Goal: Task Accomplishment & Management: Manage account settings

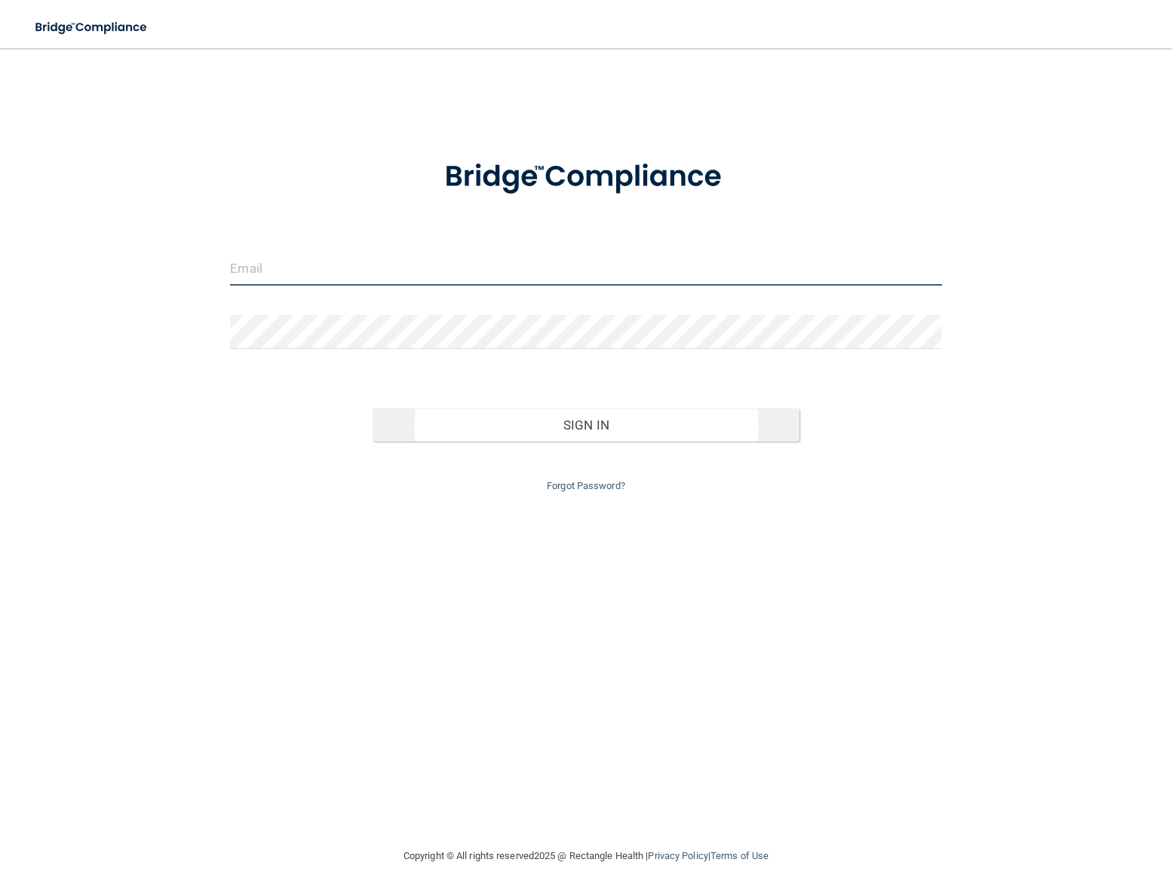
type input "[EMAIL_ADDRESS][DOMAIN_NAME]"
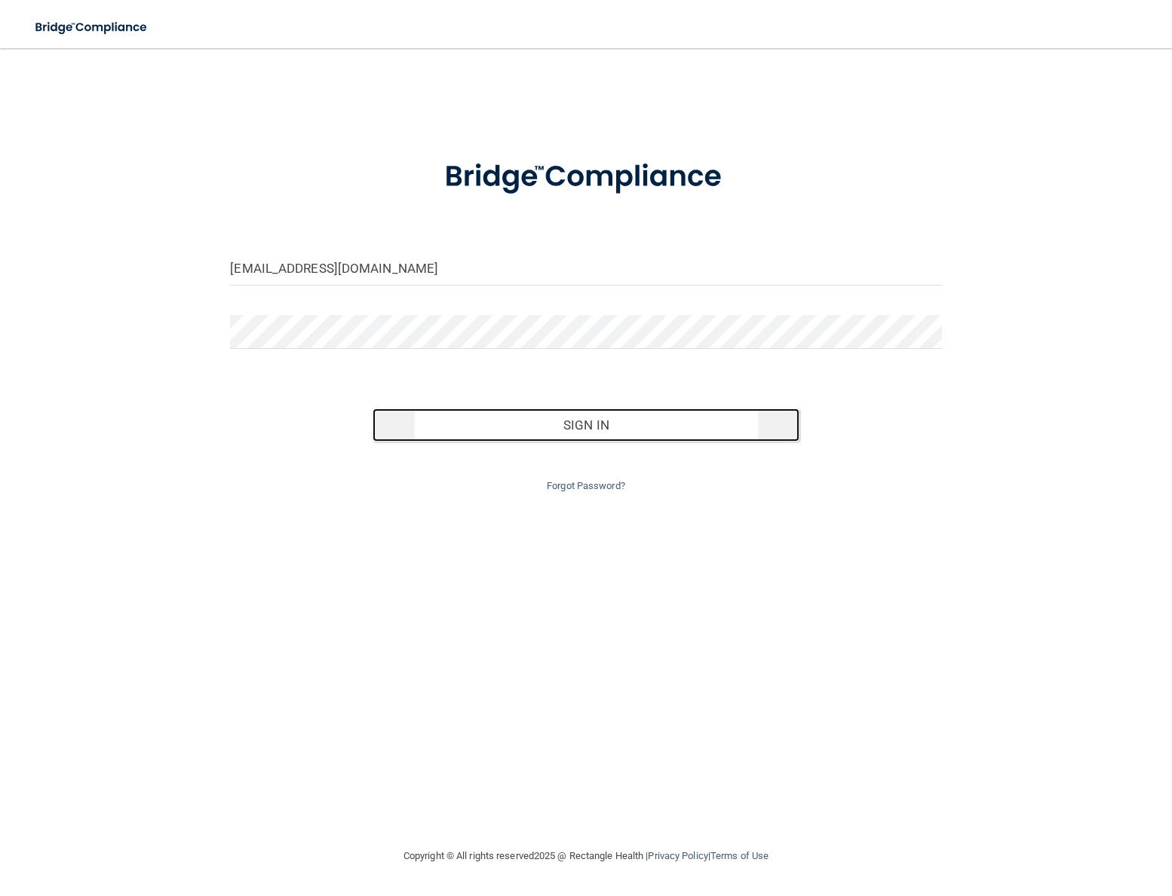
click at [583, 430] on button "Sign In" at bounding box center [585, 425] width 427 height 33
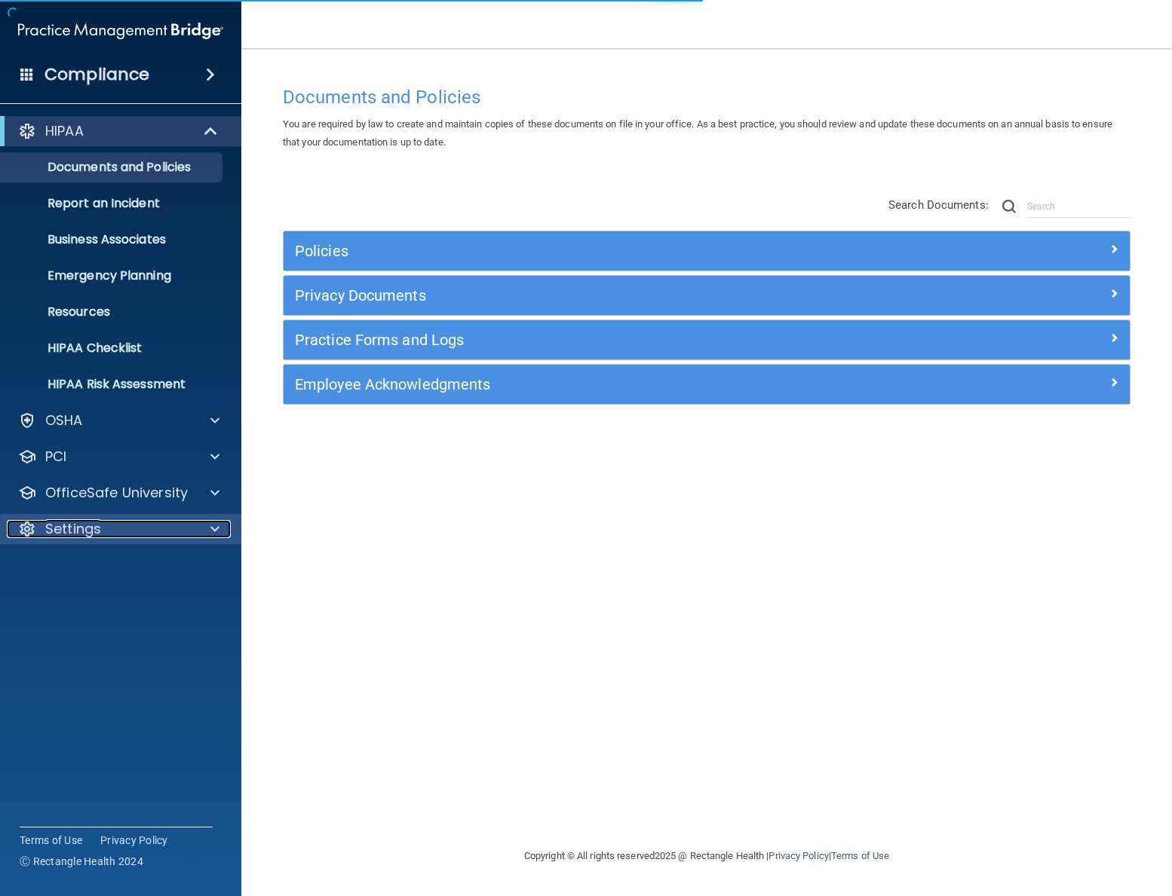
click at [112, 532] on div "Settings" at bounding box center [100, 529] width 187 height 18
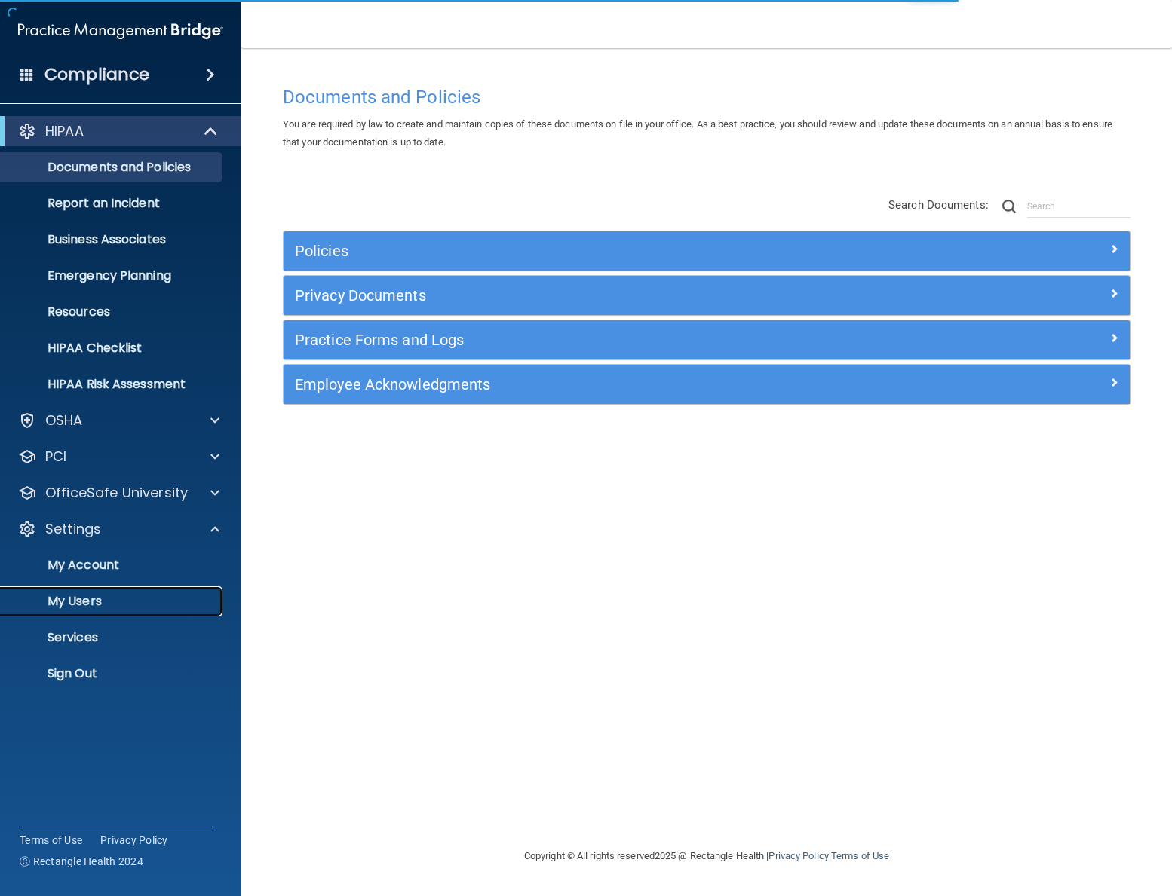
click at [89, 603] on p "My Users" at bounding box center [113, 601] width 206 height 15
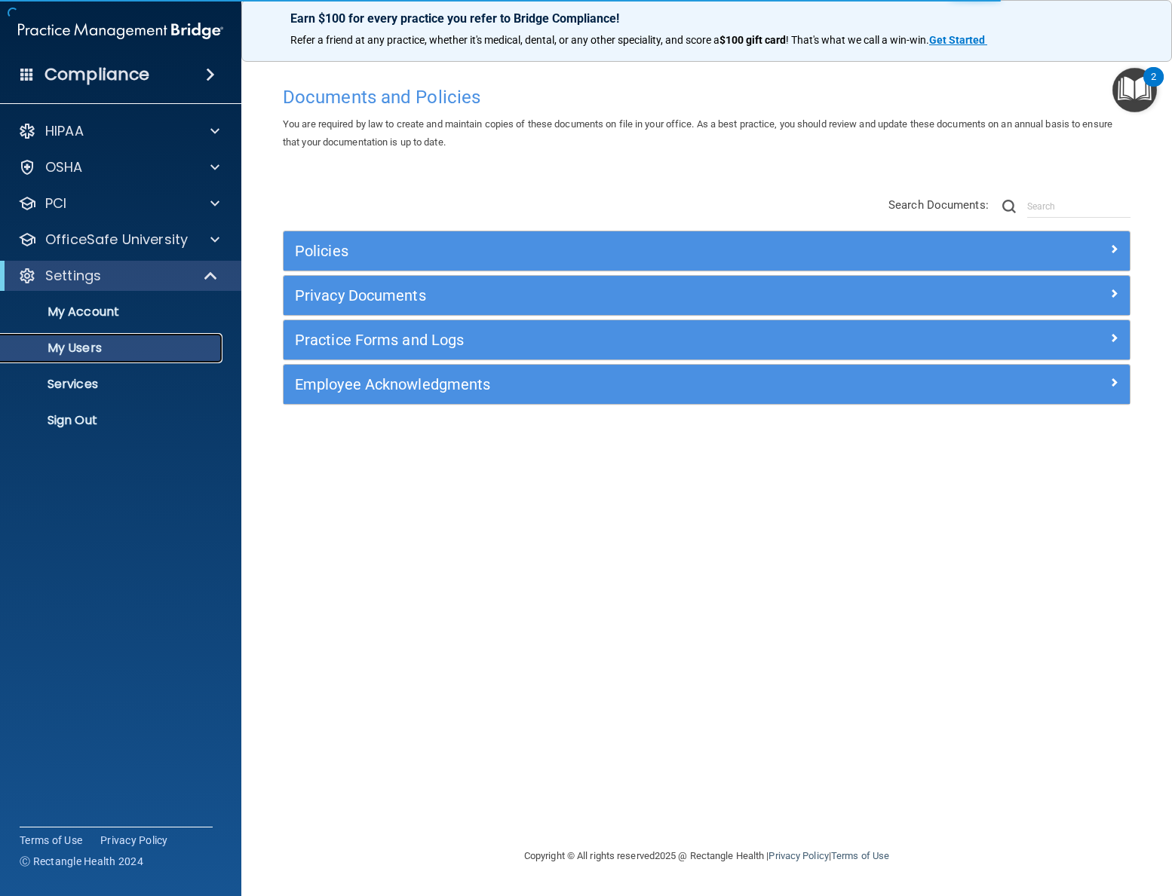
select select "20"
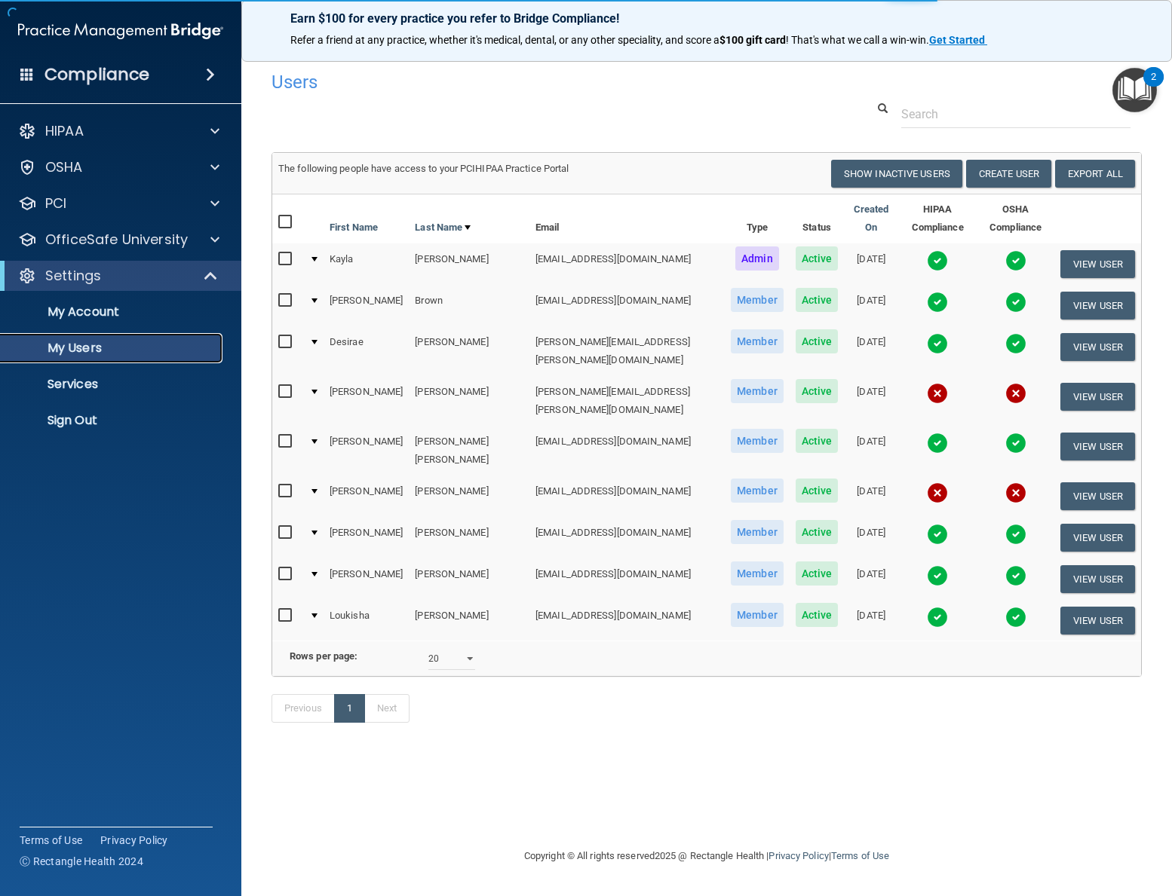
click at [99, 348] on p "My Users" at bounding box center [113, 348] width 206 height 15
click at [875, 170] on button "Show Inactive Users" at bounding box center [896, 174] width 131 height 28
select select "20"
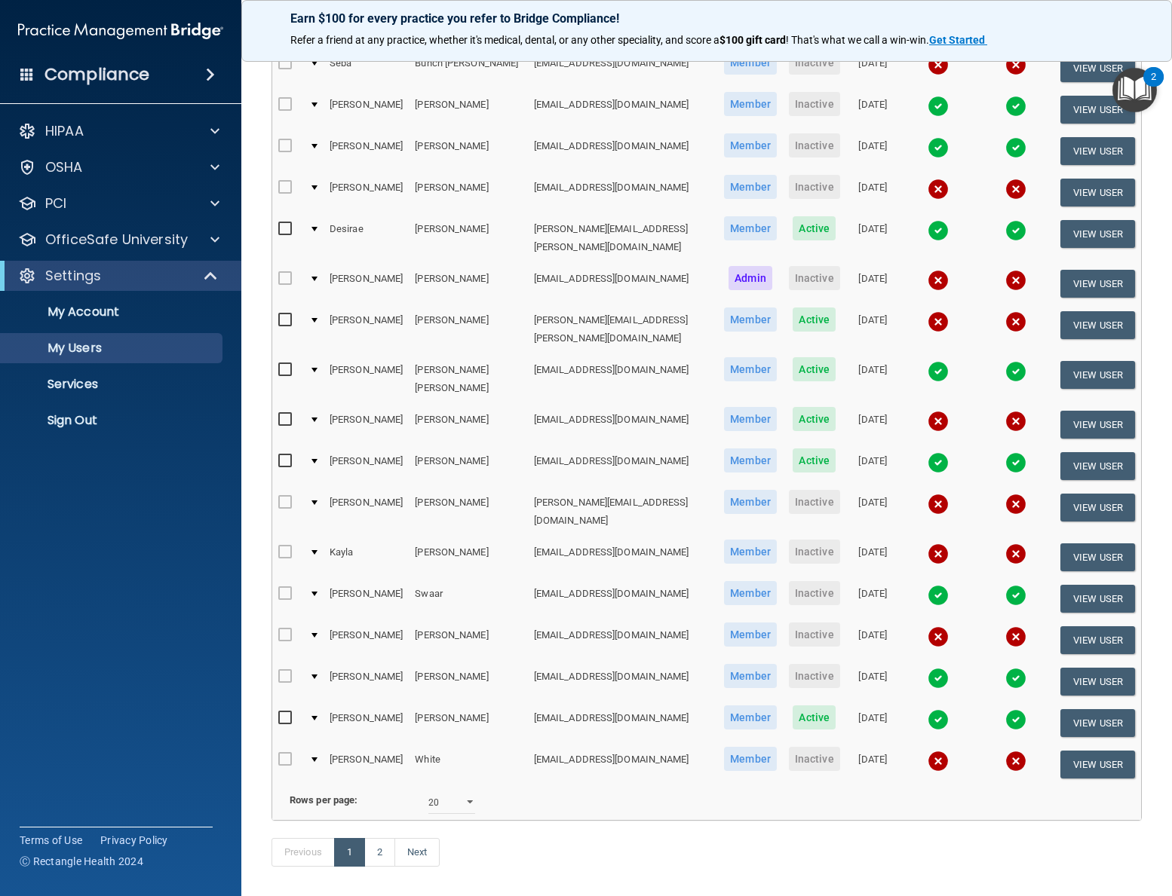
scroll to position [329, 0]
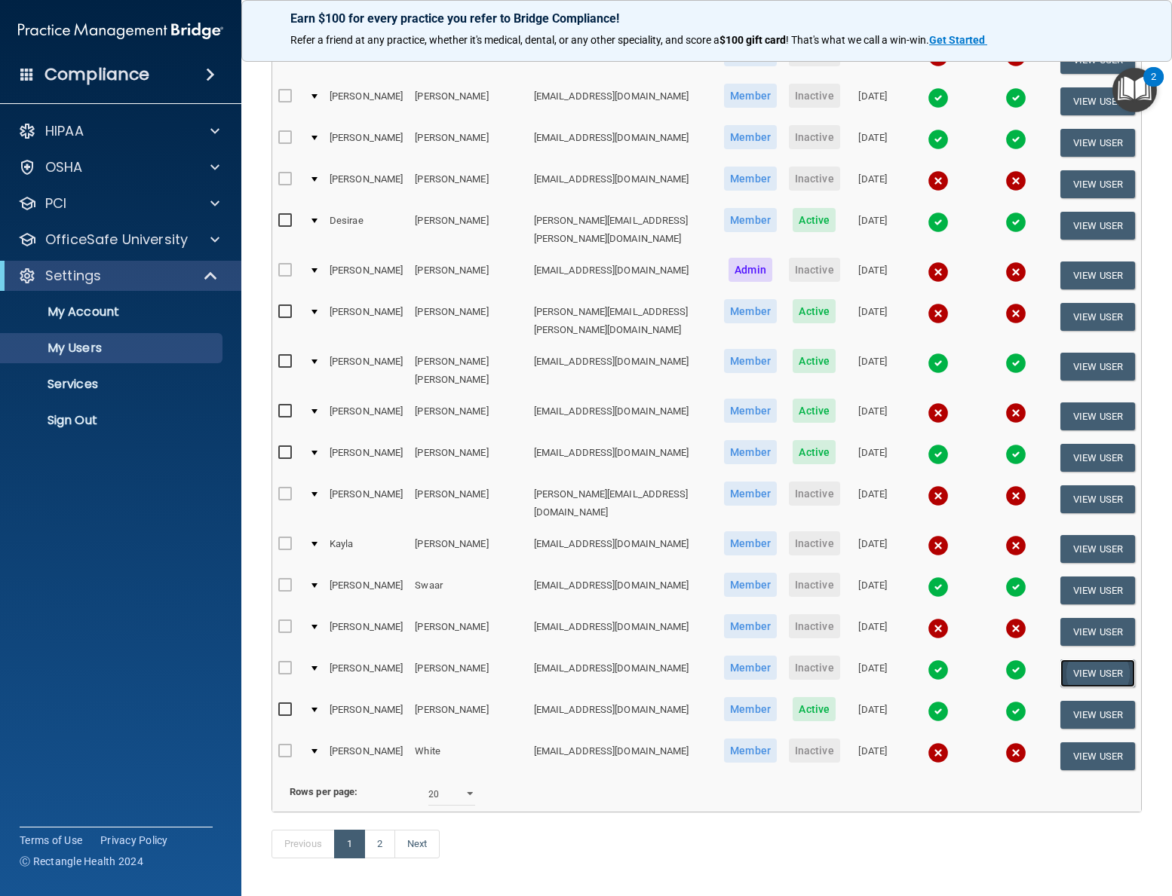
click at [1079, 660] on button "View User" at bounding box center [1097, 674] width 75 height 28
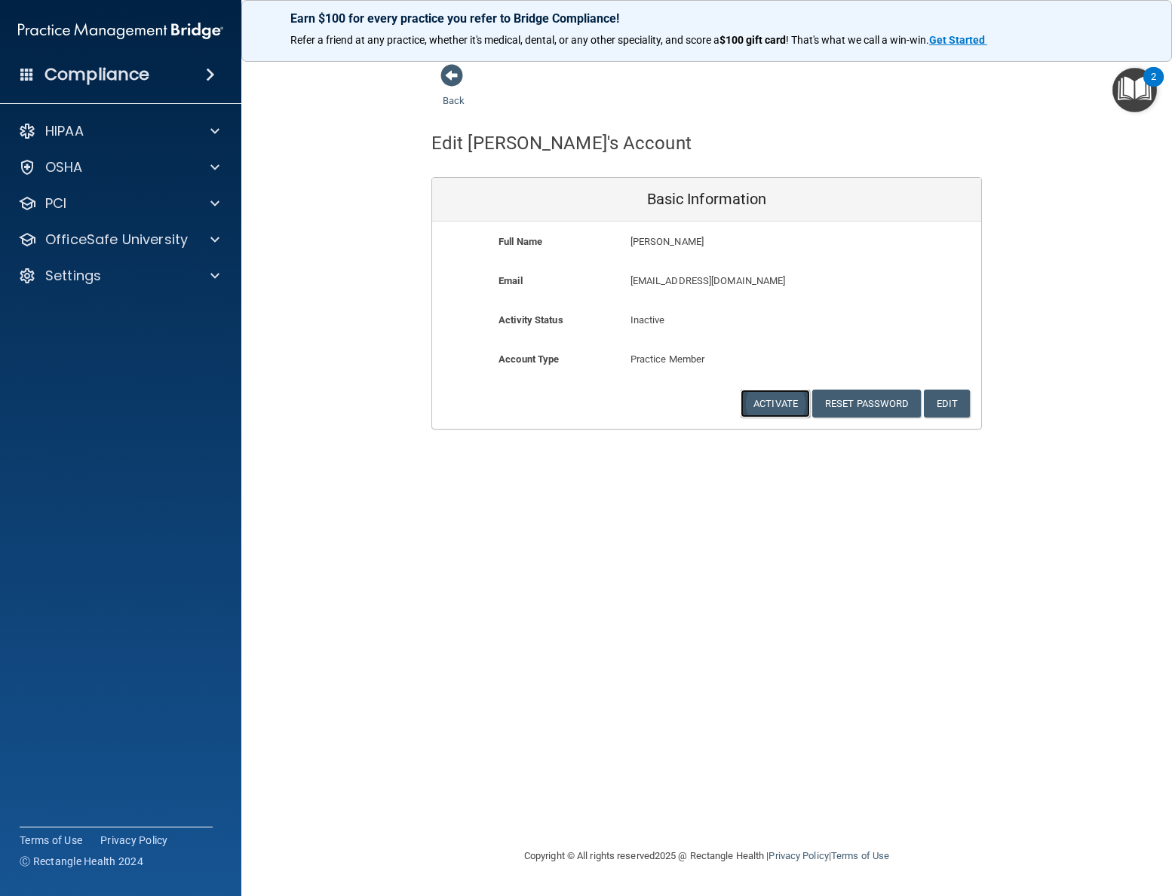
click at [771, 406] on button "Activate" at bounding box center [774, 404] width 69 height 28
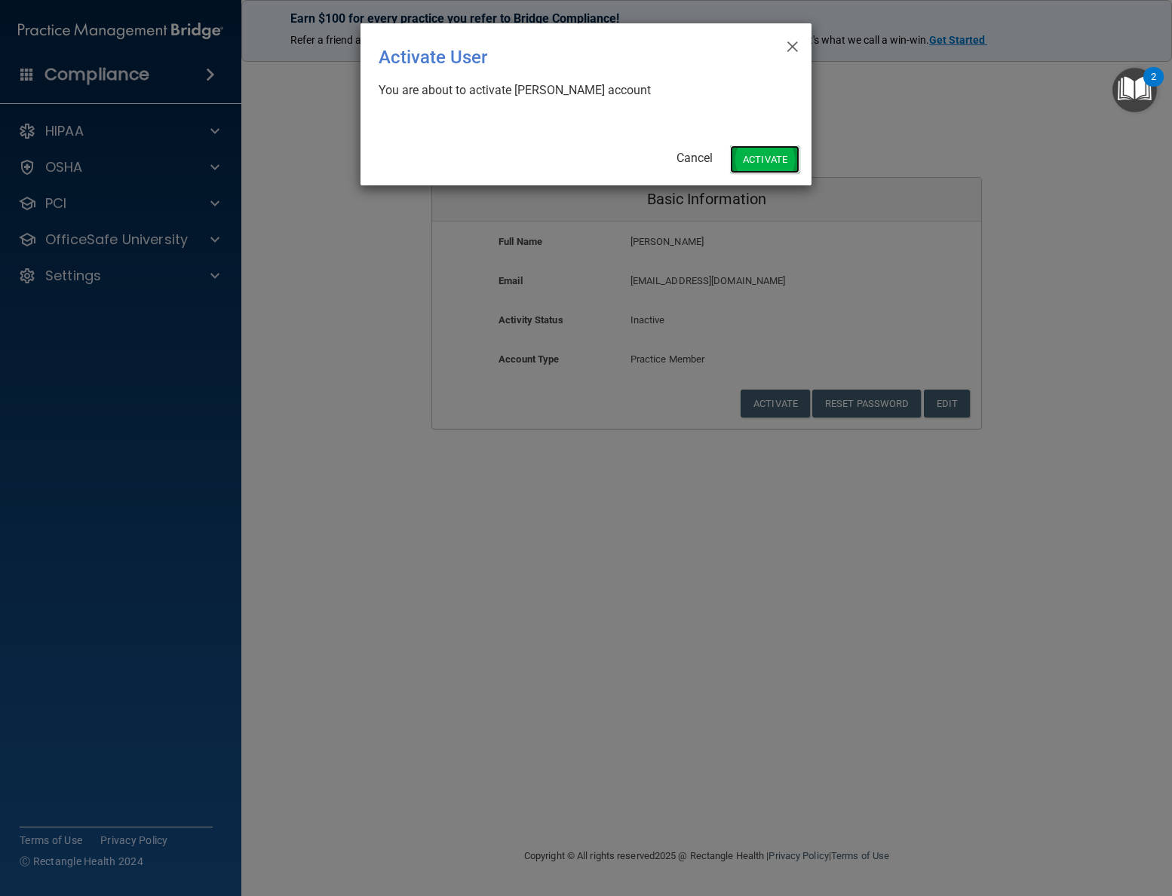
click at [755, 157] on button "Activate" at bounding box center [764, 160] width 69 height 28
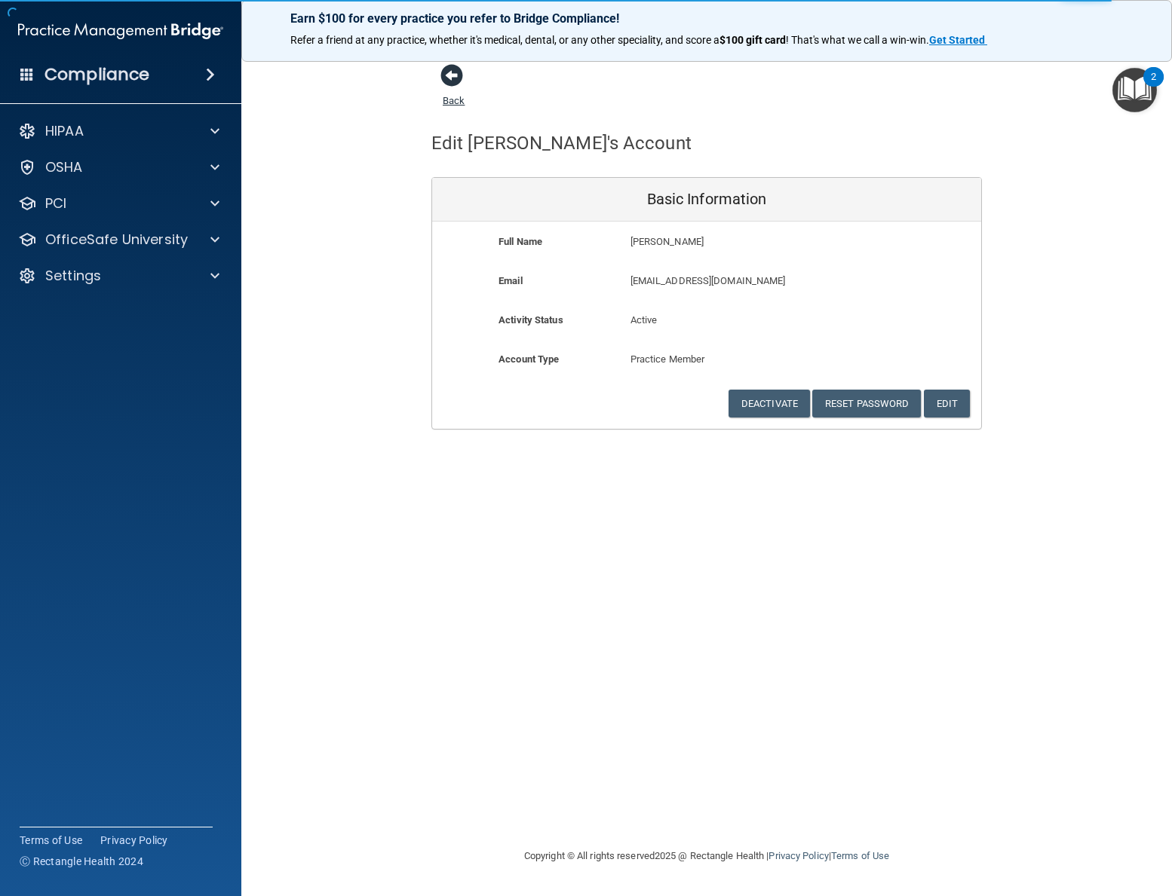
click at [453, 73] on span at bounding box center [451, 75] width 23 height 23
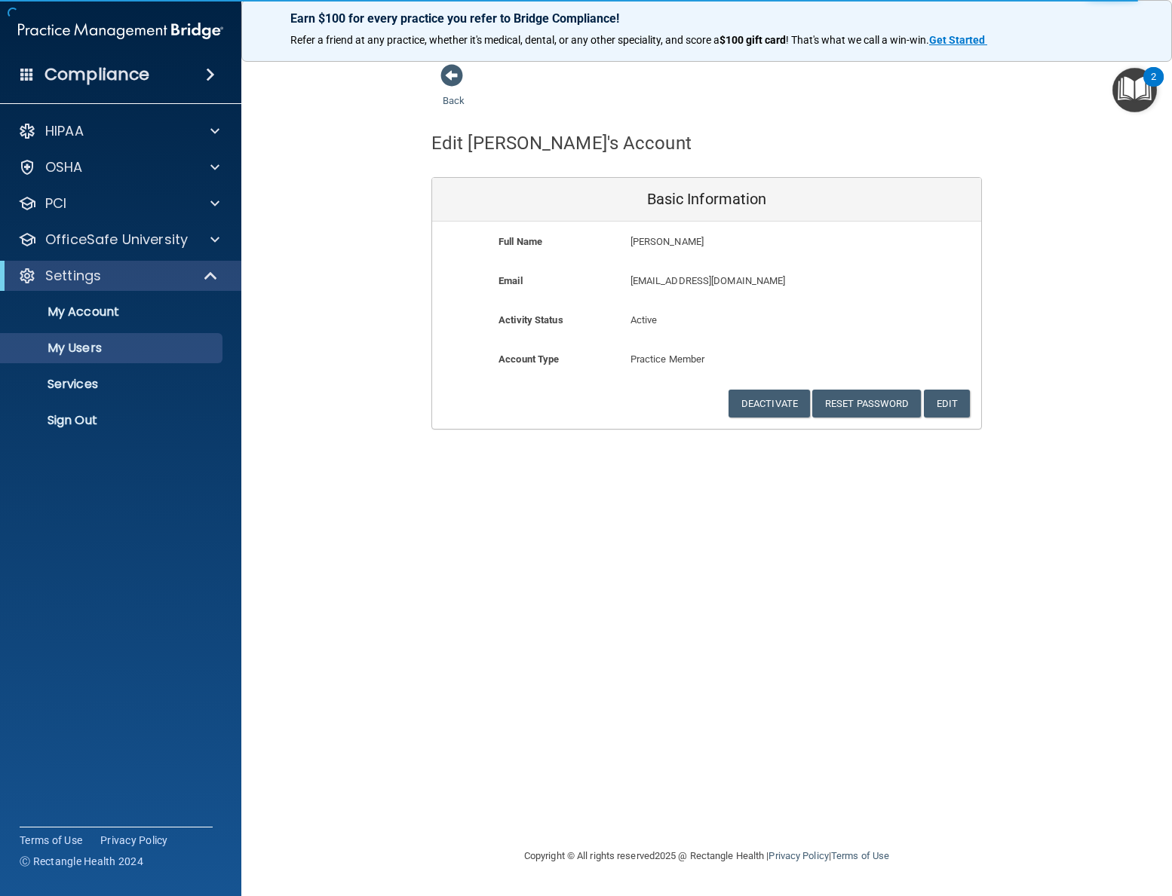
select select "20"
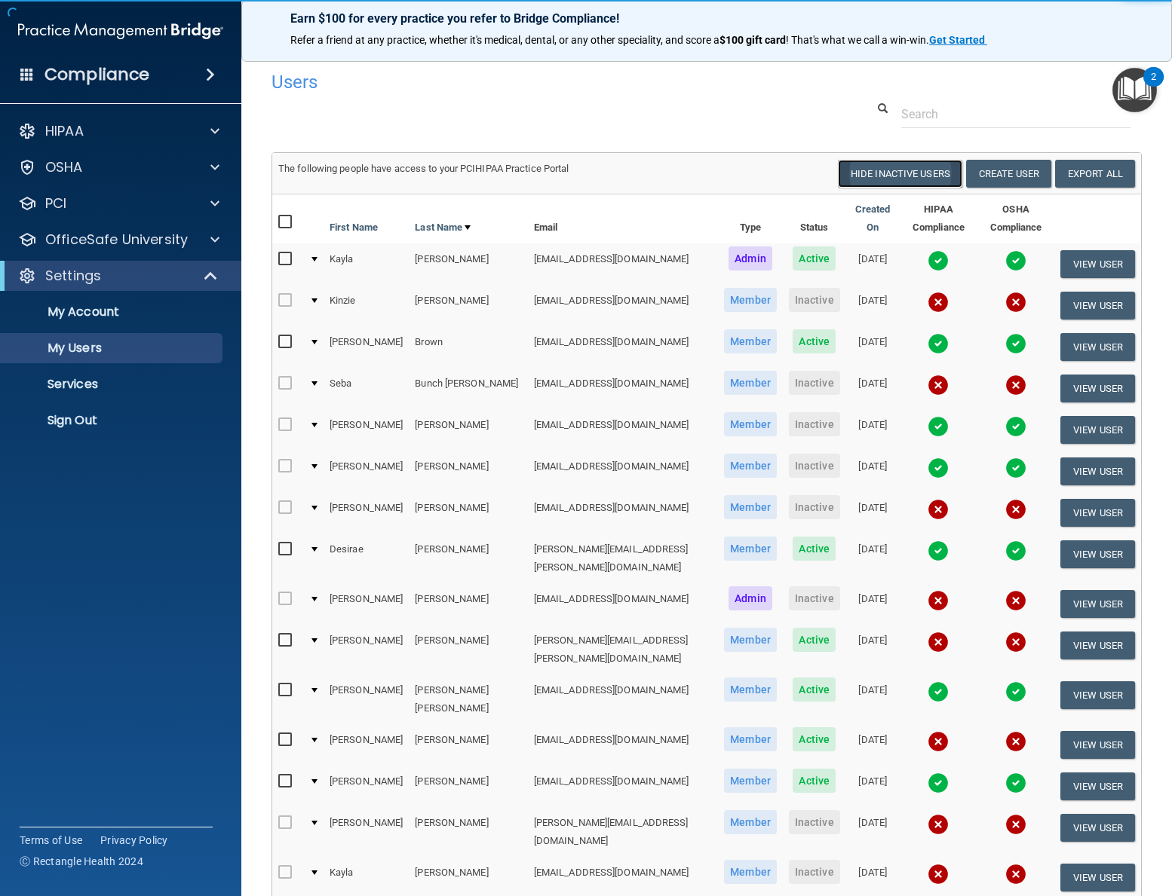
click at [911, 179] on button "Hide Inactive Users" at bounding box center [900, 174] width 124 height 28
select select "20"
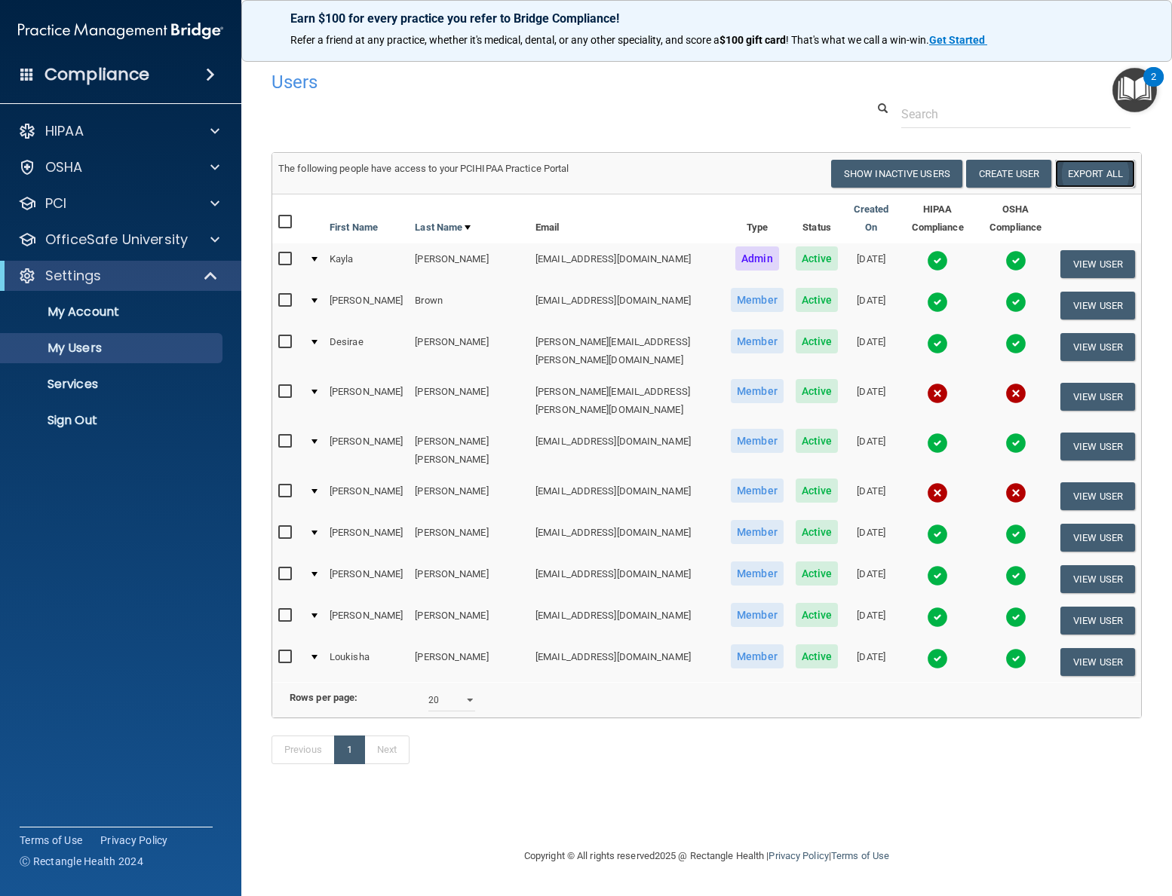
click at [1089, 176] on link "Export All" at bounding box center [1095, 174] width 80 height 28
